Goal: Task Accomplishment & Management: Manage account settings

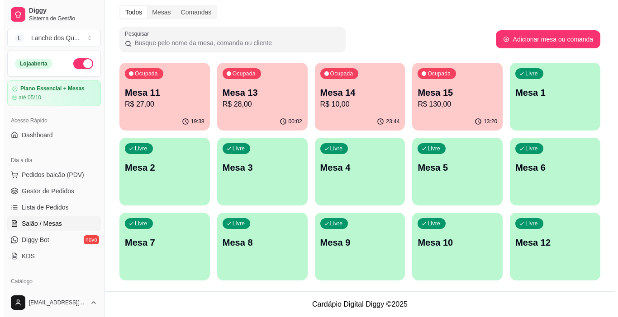
scroll to position [90, 0]
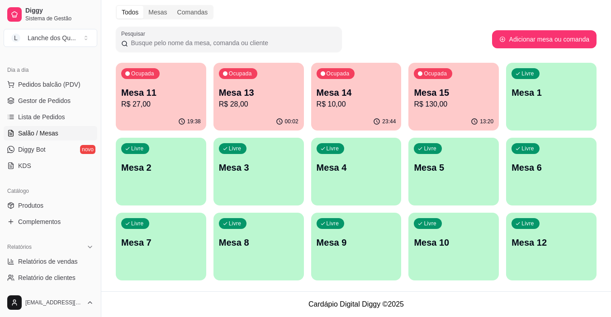
click at [540, 92] on p "Mesa 1" at bounding box center [552, 92] width 80 height 13
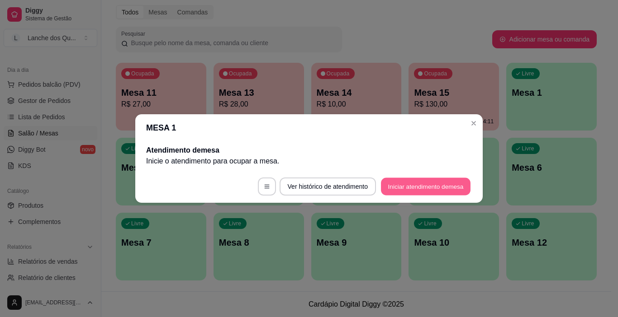
click at [402, 186] on button "Iniciar atendimento de mesa" at bounding box center [426, 187] width 90 height 18
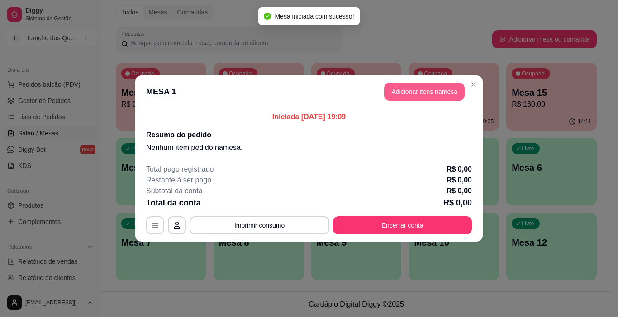
click at [408, 89] on button "Adicionar itens na mesa" at bounding box center [424, 92] width 81 height 18
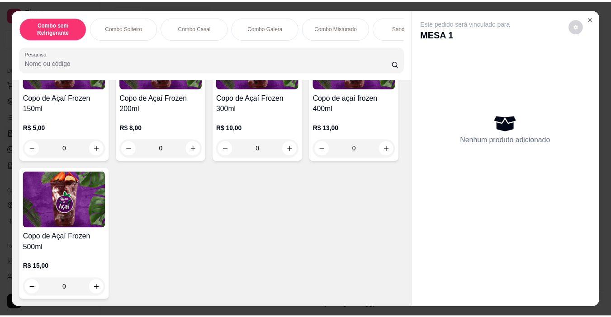
scroll to position [3162, 0]
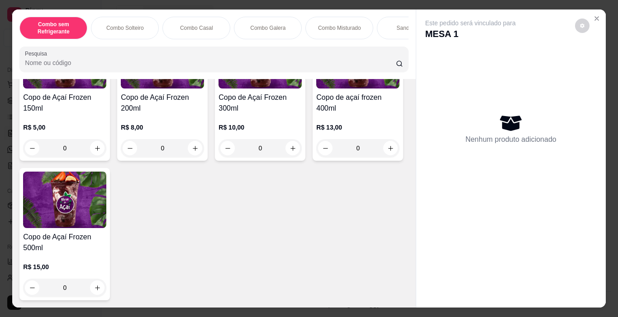
click at [106, 199] on img at bounding box center [64, 200] width 83 height 57
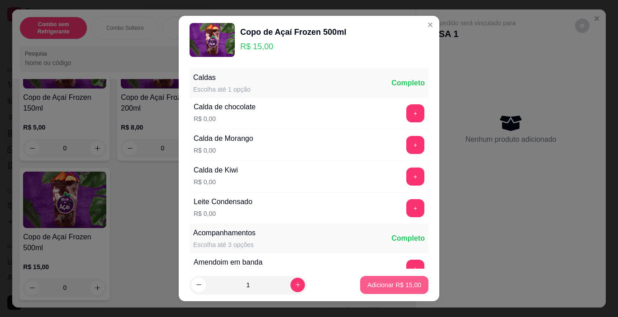
click at [372, 289] on p "Adicionar R$ 15,00" at bounding box center [394, 285] width 54 height 9
type input "1"
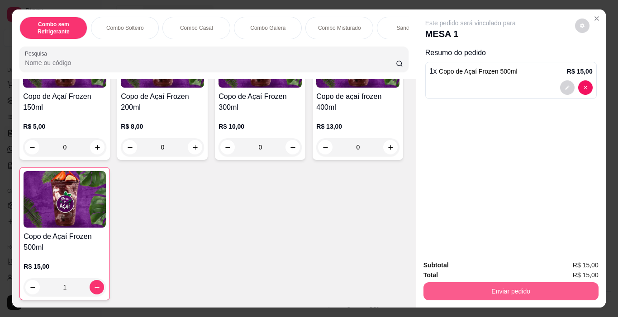
click at [478, 289] on button "Enviar pedido" at bounding box center [510, 292] width 175 height 18
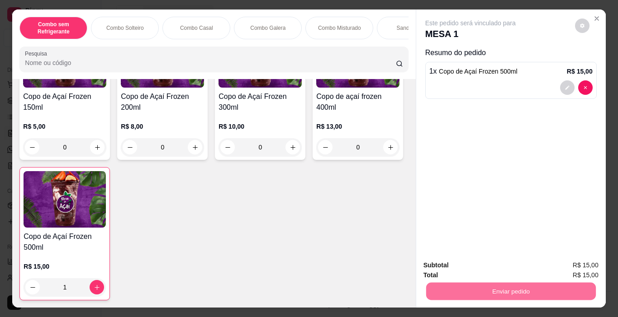
click at [484, 268] on button "Não registrar e enviar pedido" at bounding box center [481, 265] width 94 height 17
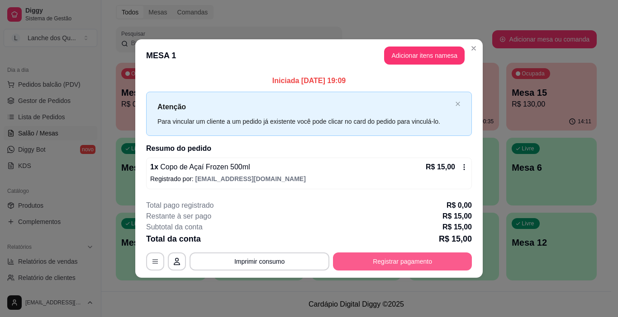
click at [397, 266] on button "Registrar pagamento" at bounding box center [402, 262] width 139 height 18
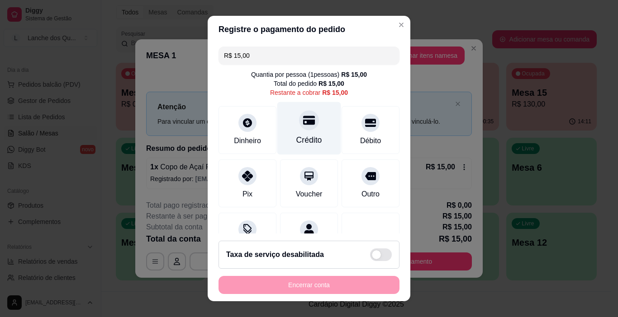
click at [299, 128] on div at bounding box center [309, 121] width 20 height 20
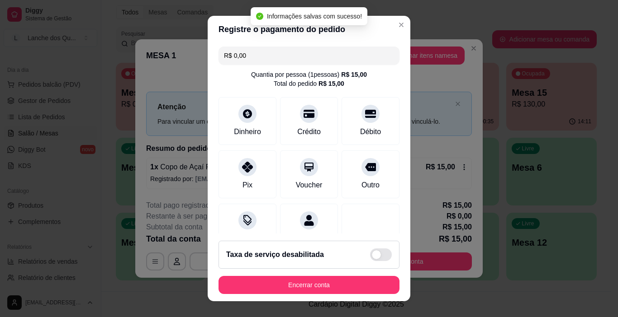
type input "R$ 0,00"
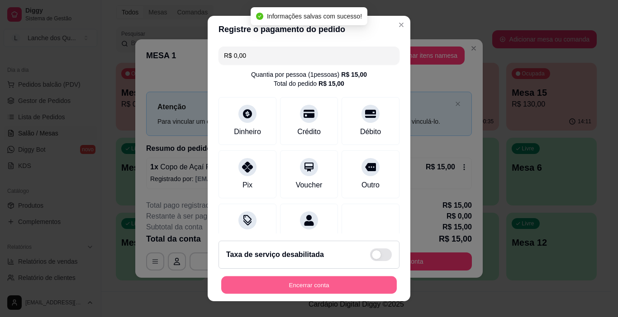
click at [300, 286] on button "Encerrar conta" at bounding box center [308, 286] width 175 height 18
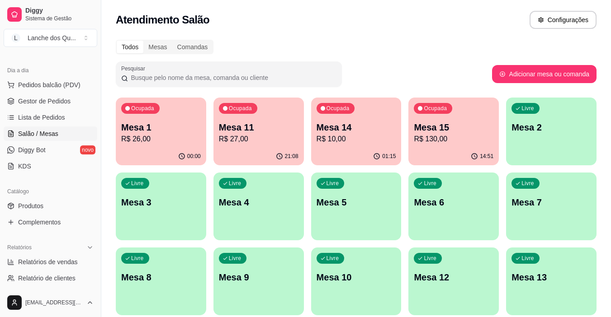
scroll to position [90, 0]
click at [56, 268] on link "Relatórios de vendas" at bounding box center [51, 262] width 94 height 14
select select "ALL"
select select "0"
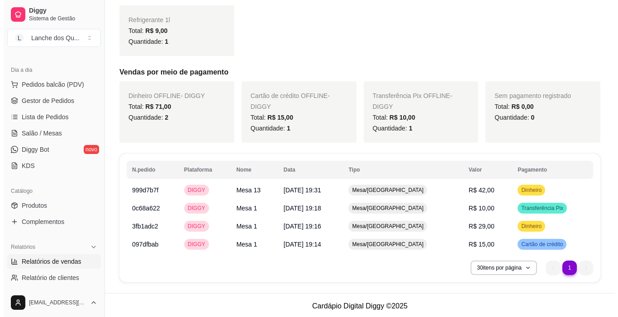
scroll to position [261, 0]
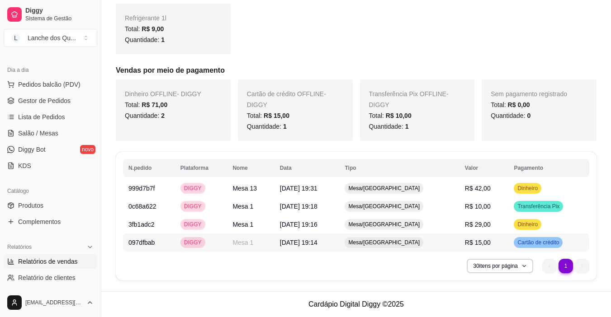
click at [490, 242] on td "R$ 15,00" at bounding box center [484, 243] width 49 height 18
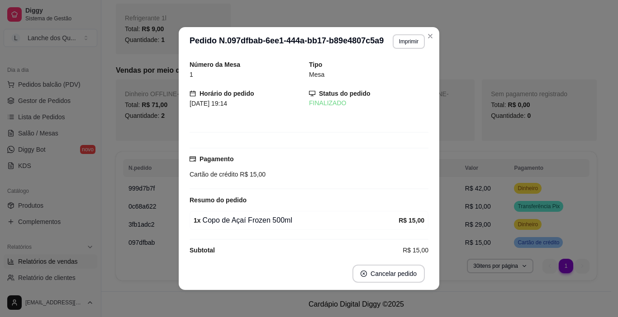
scroll to position [250, 0]
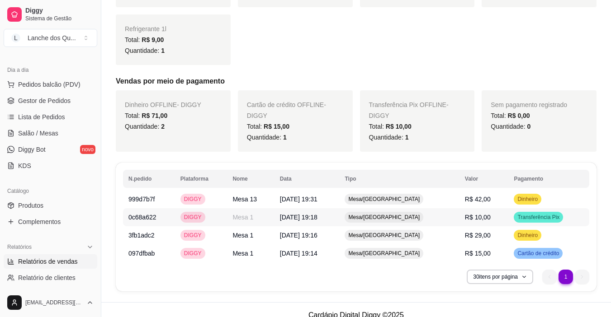
click at [489, 223] on td "R$ 10,00" at bounding box center [484, 217] width 49 height 18
click at [483, 237] on span "R$ 29,00" at bounding box center [478, 235] width 26 height 7
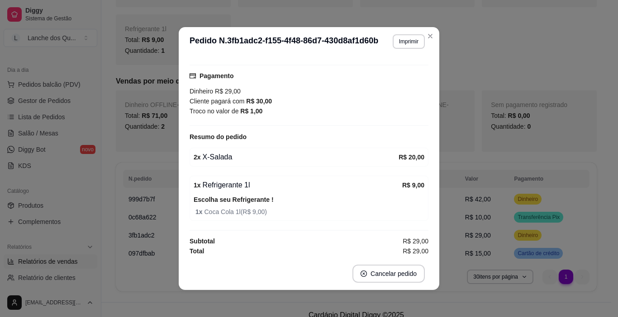
scroll to position [85, 0]
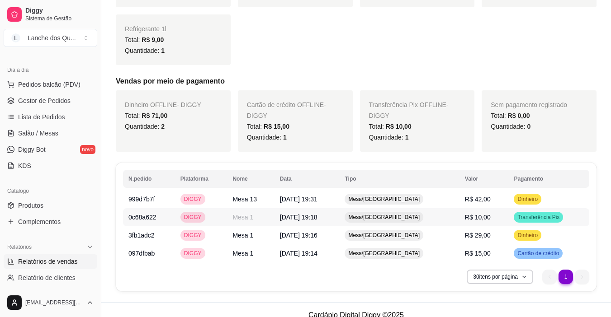
click at [485, 216] on td "R$ 10,00" at bounding box center [484, 217] width 49 height 18
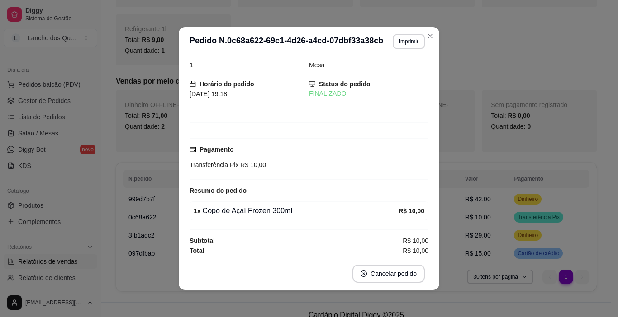
scroll to position [11, 0]
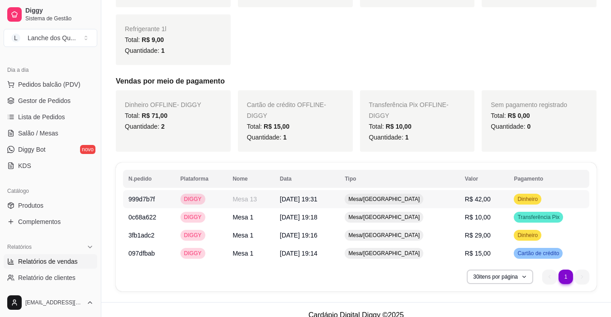
click at [472, 204] on td "R$ 42,00" at bounding box center [484, 199] width 49 height 18
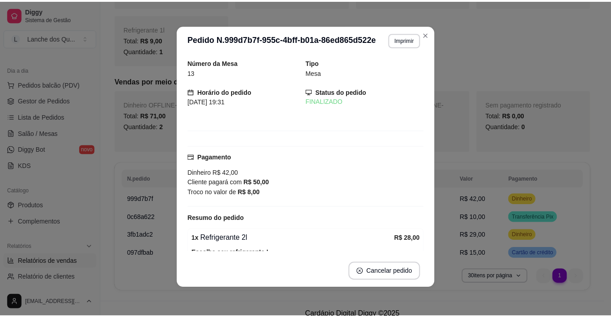
scroll to position [123, 0]
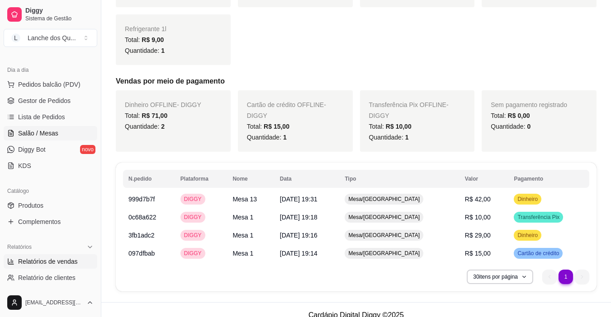
click at [40, 130] on span "Salão / Mesas" at bounding box center [38, 133] width 40 height 9
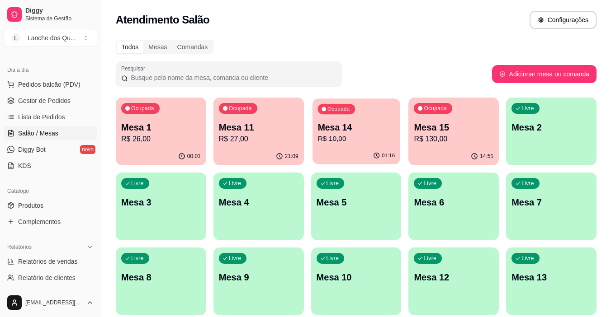
click at [365, 141] on p "R$ 10,00" at bounding box center [355, 139] width 77 height 10
click at [267, 128] on p "Mesa 11" at bounding box center [259, 127] width 80 height 13
click at [156, 143] on p "R$ 26,00" at bounding box center [161, 139] width 77 height 10
click at [336, 121] on p "Mesa 14" at bounding box center [357, 127] width 80 height 13
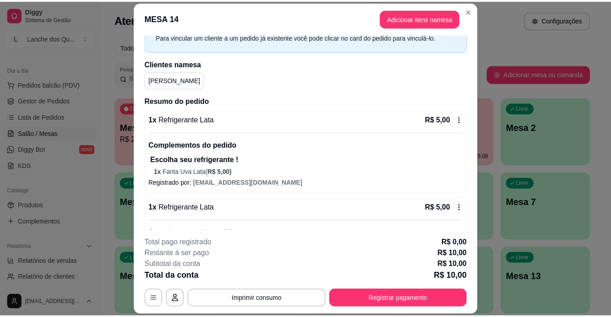
scroll to position [90, 0]
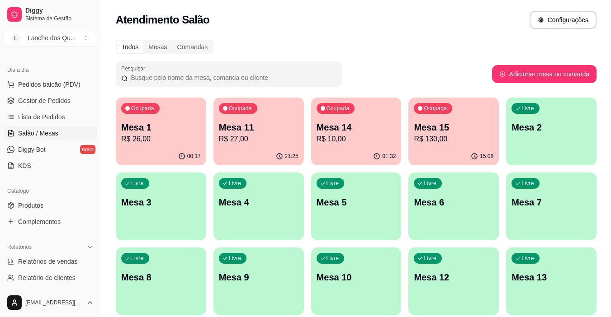
click at [181, 137] on p "R$ 26,00" at bounding box center [161, 139] width 80 height 11
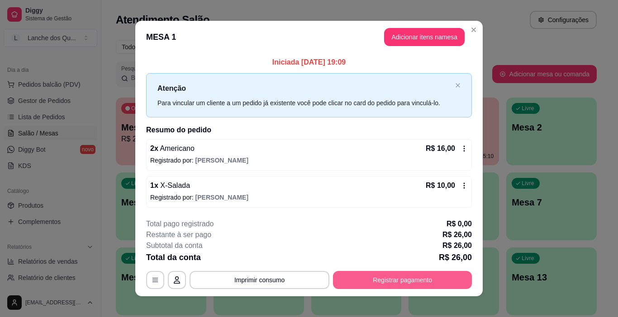
click at [389, 278] on button "Registrar pagamento" at bounding box center [402, 280] width 139 height 18
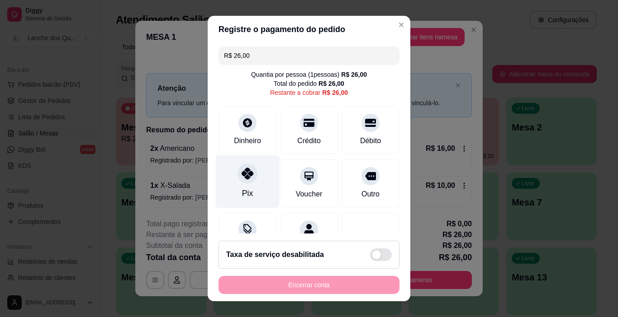
click at [233, 185] on div "Pix" at bounding box center [248, 182] width 64 height 53
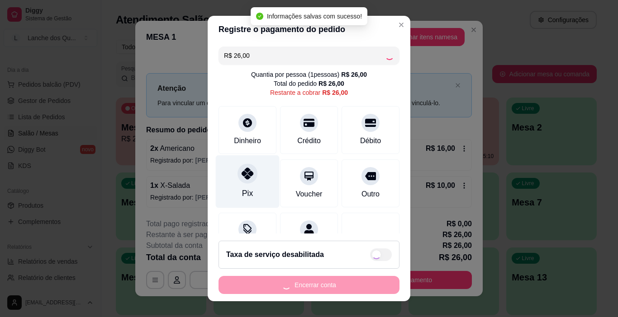
type input "R$ 0,00"
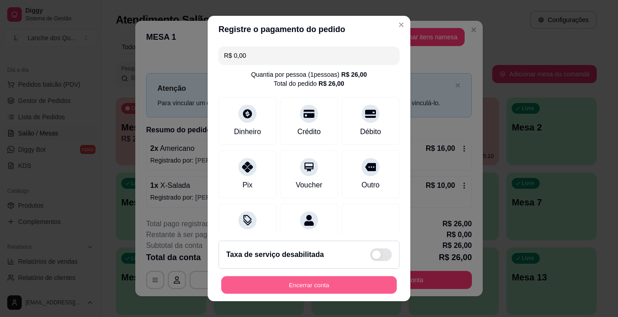
click at [302, 289] on button "Encerrar conta" at bounding box center [308, 286] width 175 height 18
